Goal: Task Accomplishment & Management: Complete application form

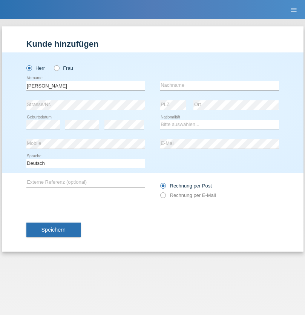
type input "[PERSON_NAME]"
click at [220, 85] on input "text" at bounding box center [219, 85] width 119 height 9
type input "Waridel"
select select "CH"
radio input "true"
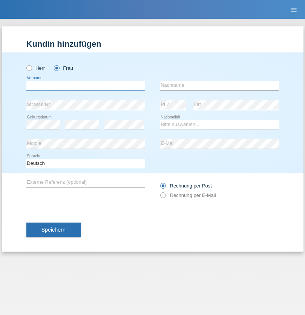
click at [86, 85] on input "text" at bounding box center [85, 85] width 119 height 9
type input "[PERSON_NAME]"
click at [220, 85] on input "text" at bounding box center [219, 85] width 119 height 9
type input "Berisha"
select select "XK"
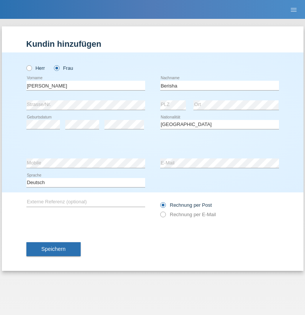
select select "C"
select select "02"
select select "06"
select select "2021"
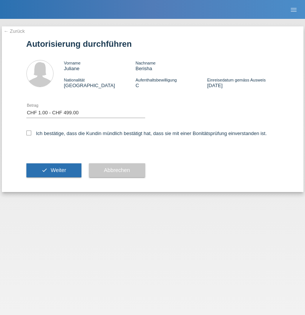
select select "1"
checkbox input "true"
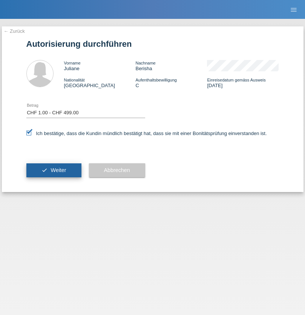
click at [54, 170] on span "Weiter" at bounding box center [58, 170] width 15 height 6
